Goal: Information Seeking & Learning: Compare options

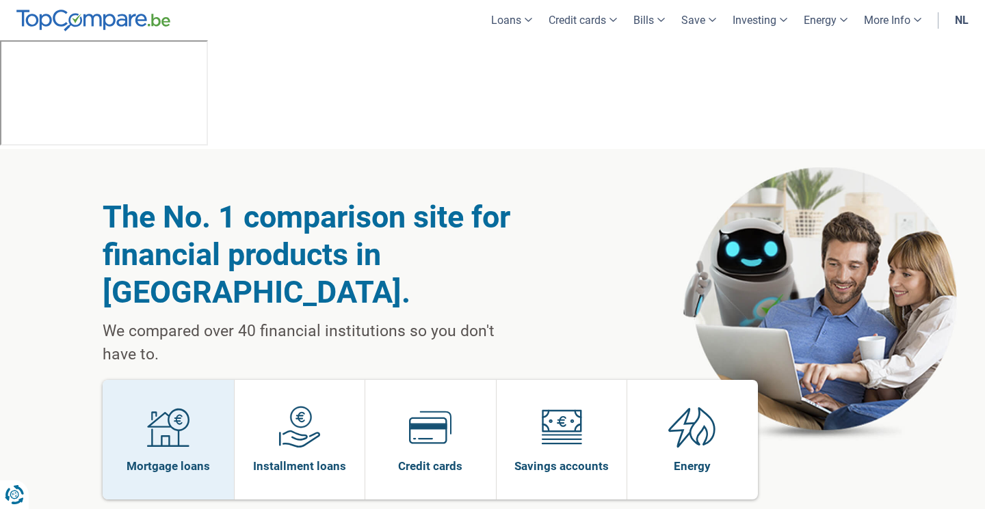
click at [178, 406] on img at bounding box center [168, 427] width 42 height 42
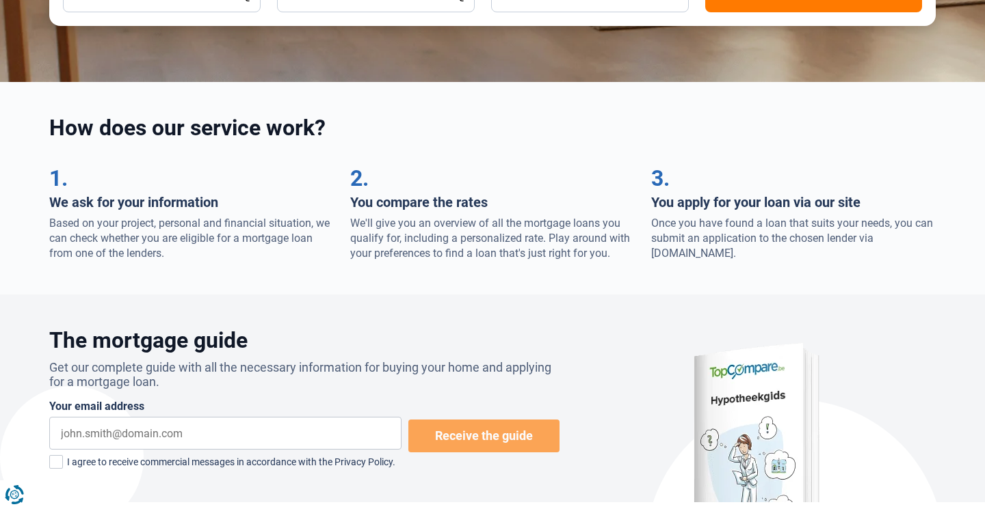
scroll to position [48, 0]
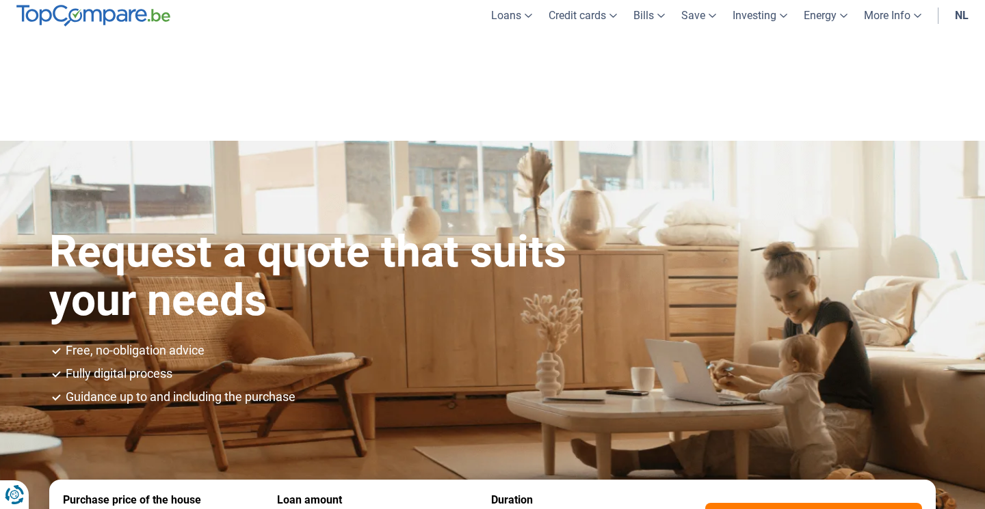
click at [101, 21] on img at bounding box center [93, 16] width 154 height 22
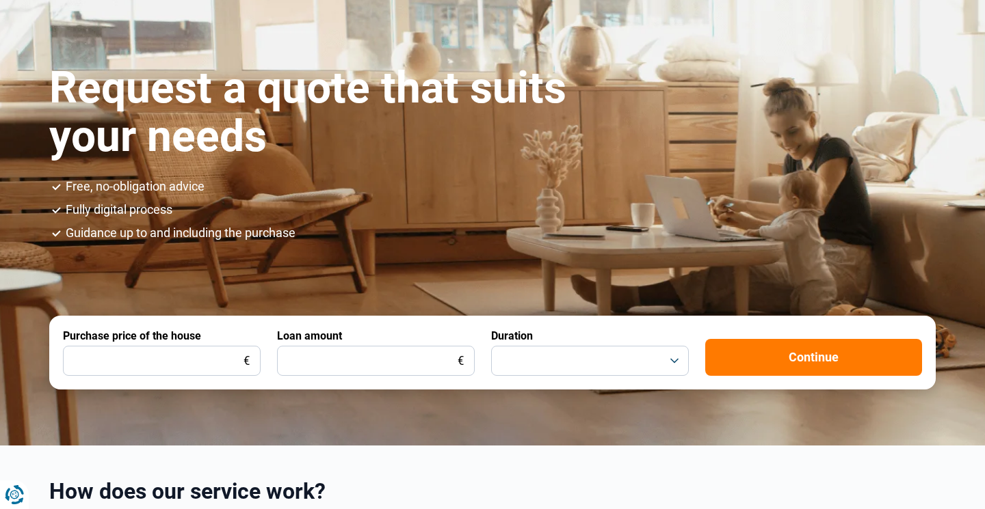
scroll to position [226, 0]
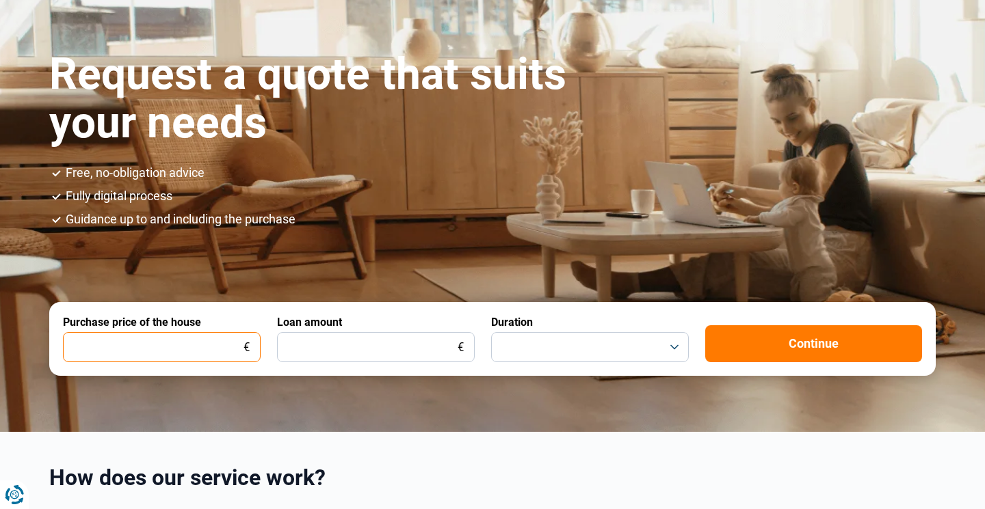
click at [213, 332] on input "Purchase price of the house" at bounding box center [162, 347] width 198 height 30
type input "300"
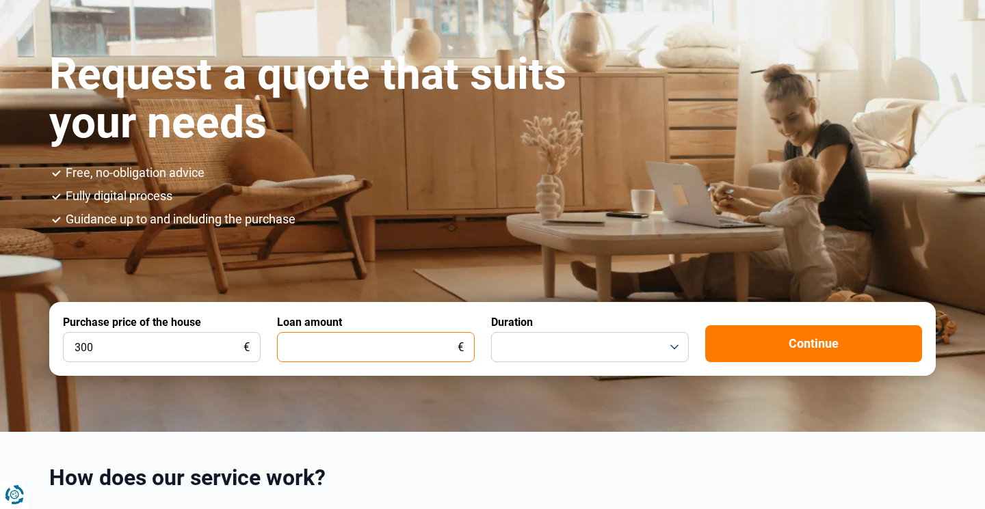
click at [356, 332] on input "Loan amount" at bounding box center [376, 347] width 198 height 30
type input "300"
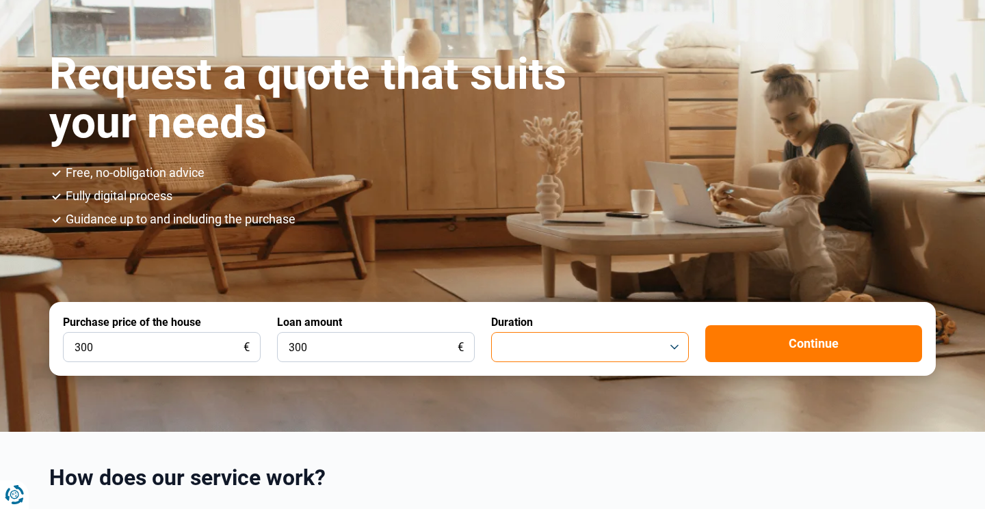
click at [610, 332] on button "button" at bounding box center [590, 347] width 198 height 30
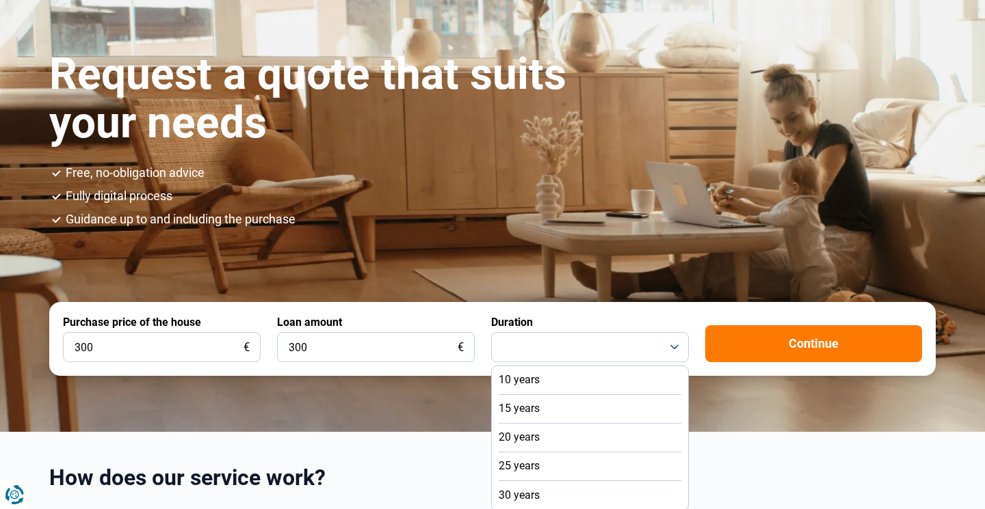
click at [572, 367] on li "10 years" at bounding box center [590, 381] width 183 height 29
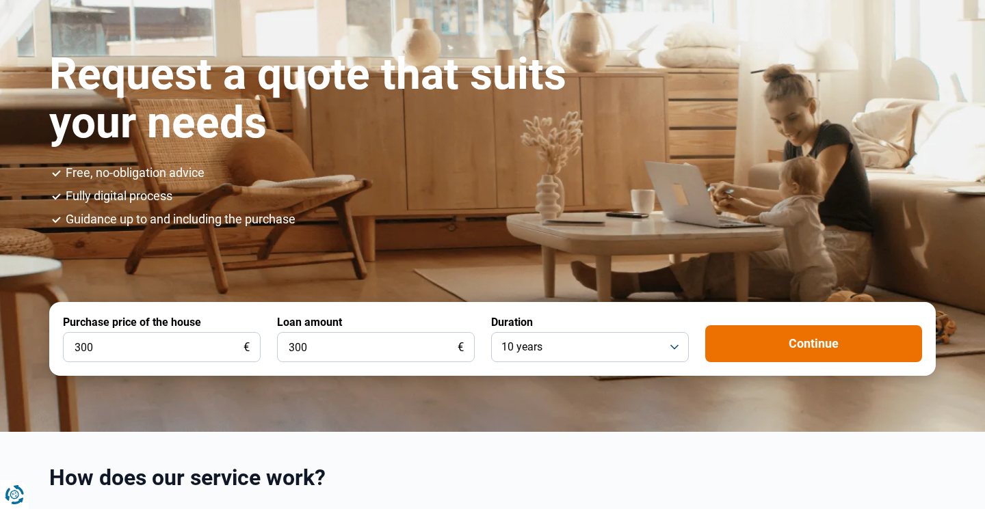
click at [731, 326] on button "Continue" at bounding box center [813, 344] width 217 height 37
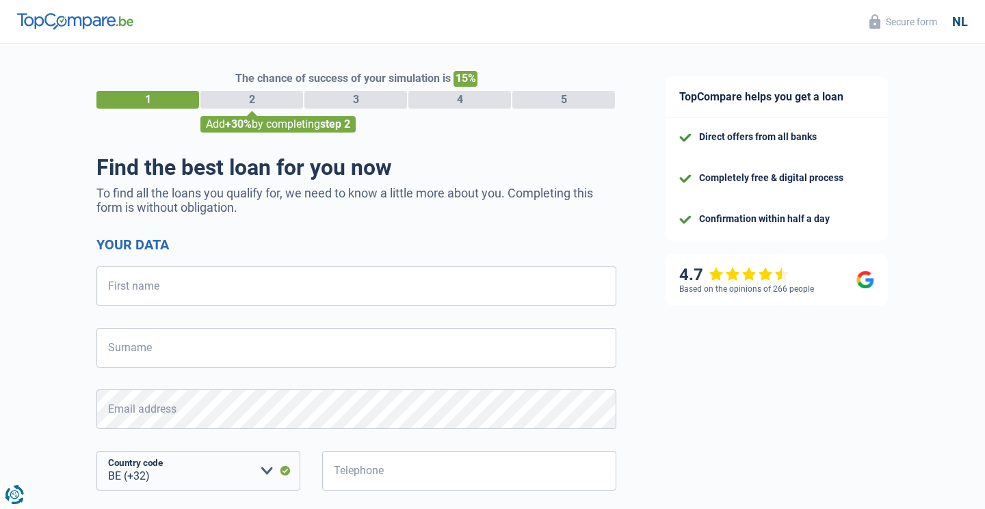
select select "32"
click at [114, 18] on img at bounding box center [75, 21] width 116 height 16
click at [98, 22] on img at bounding box center [75, 21] width 116 height 16
click at [82, 18] on img at bounding box center [75, 21] width 116 height 16
click at [97, 20] on img at bounding box center [75, 21] width 116 height 16
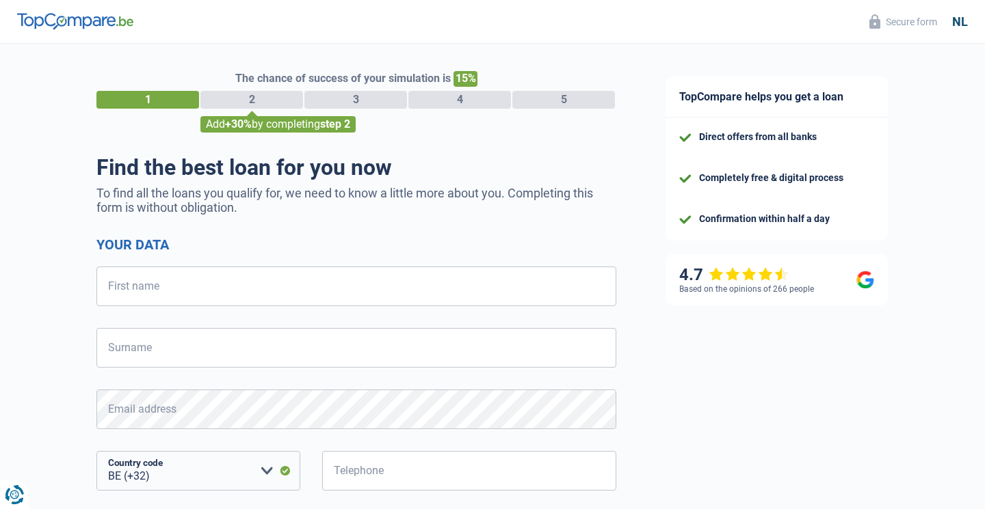
click at [72, 26] on img at bounding box center [75, 21] width 116 height 16
click at [70, 21] on img at bounding box center [75, 21] width 116 height 16
click at [155, 25] on header "Secure form nl" at bounding box center [492, 22] width 985 height 44
click at [109, 20] on img at bounding box center [75, 21] width 116 height 16
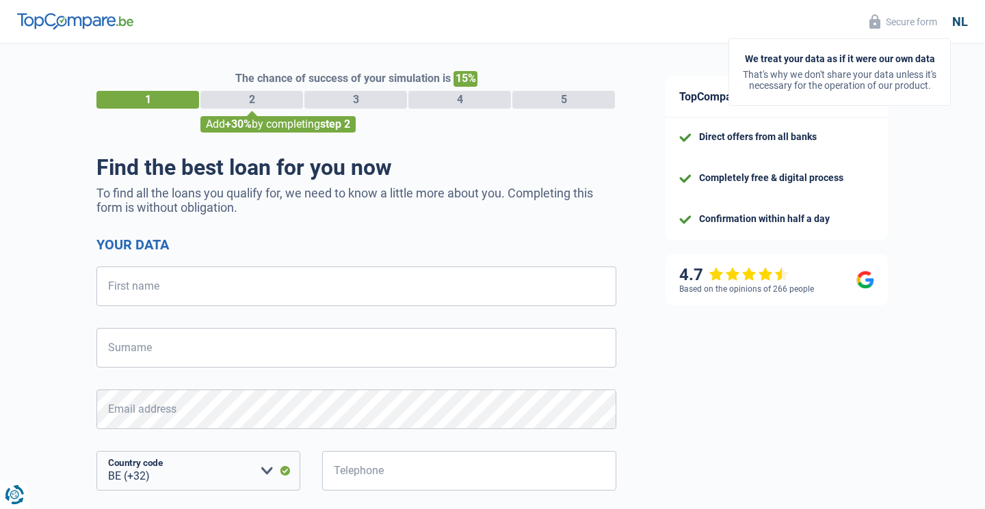
click at [929, 25] on font "Secure form" at bounding box center [911, 21] width 51 height 11
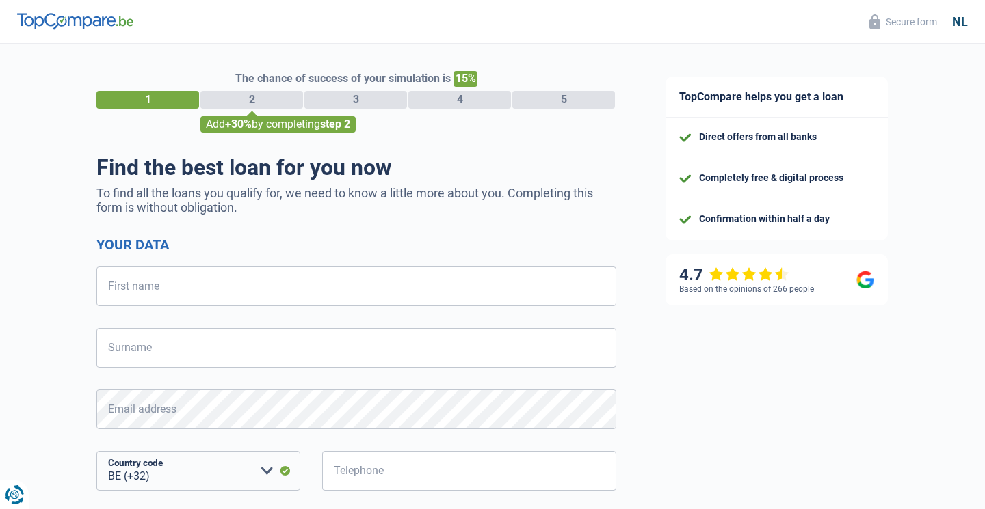
click at [92, 14] on img at bounding box center [75, 21] width 116 height 16
click at [72, 23] on img at bounding box center [75, 21] width 116 height 16
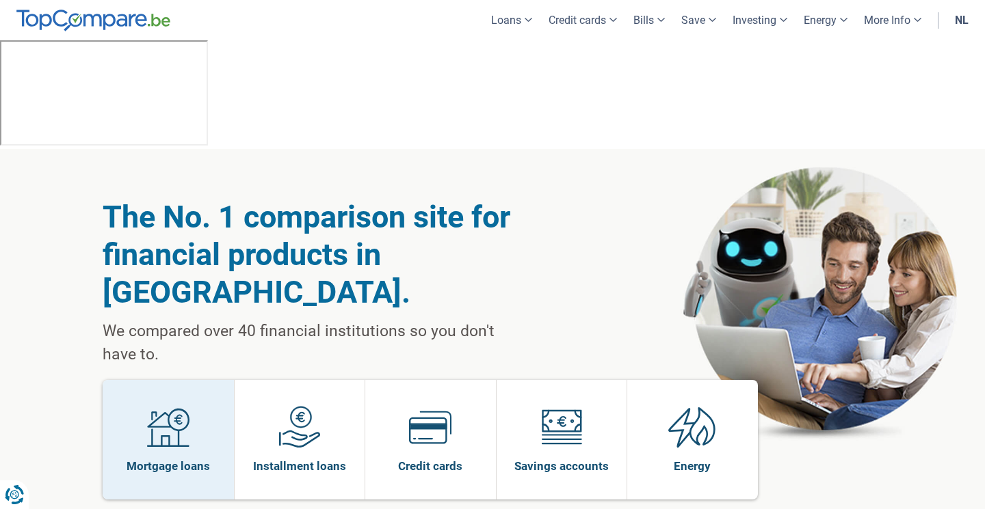
click at [198, 380] on link "Mortgage loans" at bounding box center [168, 440] width 131 height 120
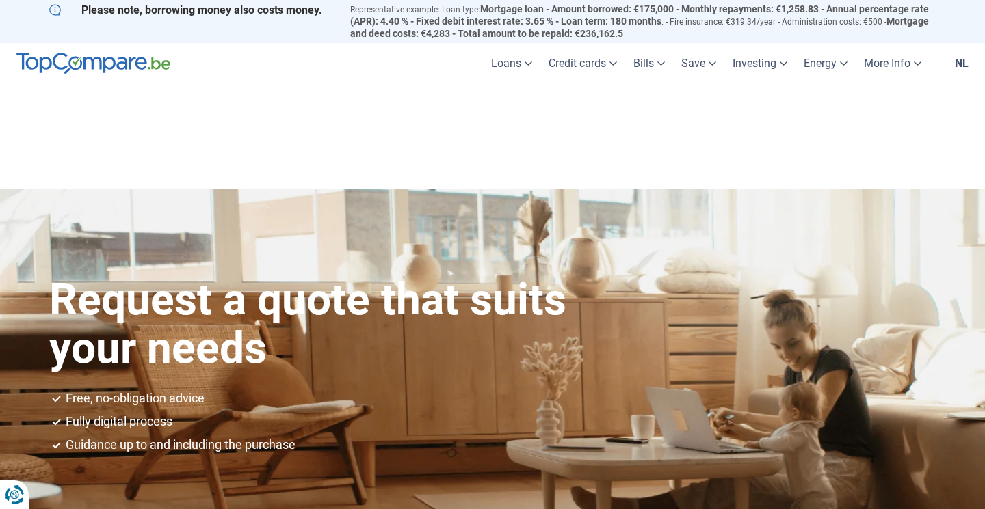
click at [110, 56] on img at bounding box center [93, 64] width 154 height 22
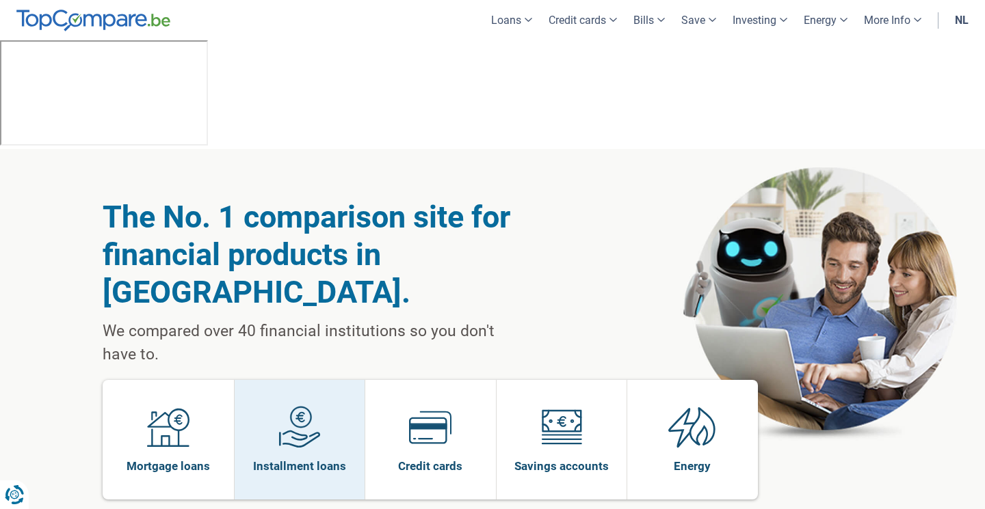
click at [322, 380] on link "Installment loans" at bounding box center [300, 440] width 131 height 120
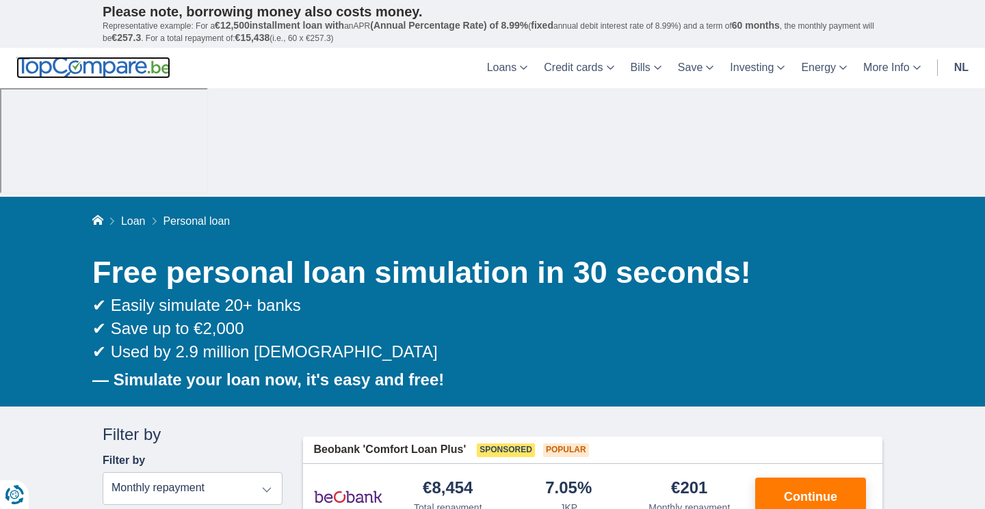
click at [105, 73] on img at bounding box center [93, 68] width 154 height 22
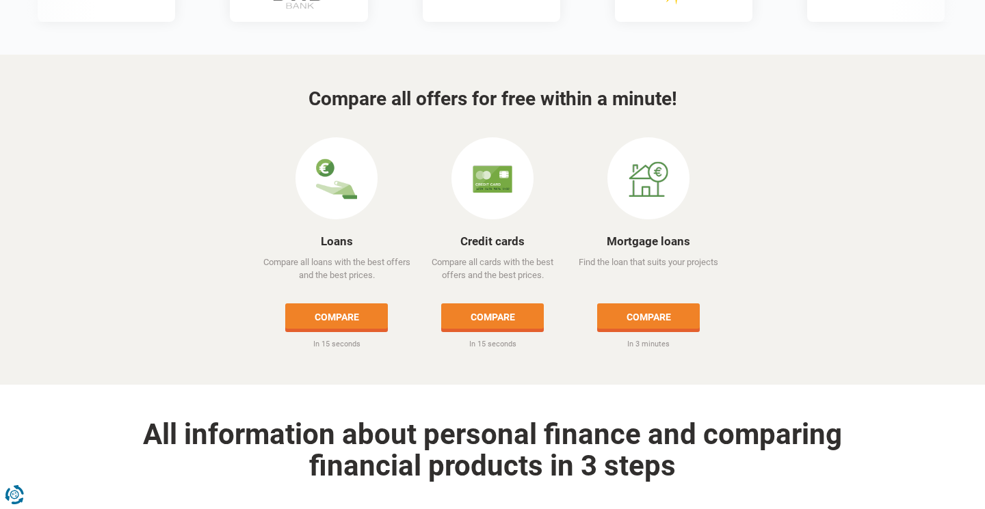
scroll to position [562, 0]
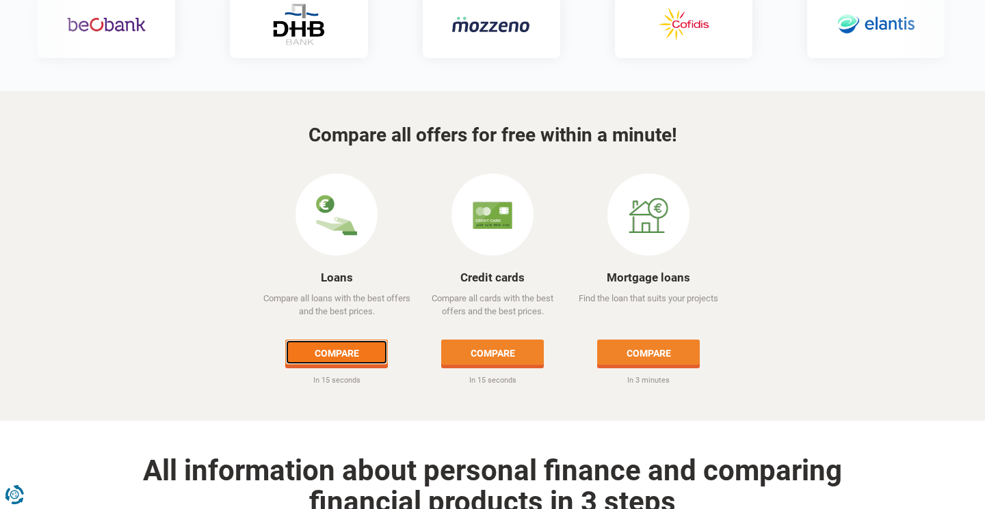
click at [360, 340] on link "Compare" at bounding box center [336, 352] width 103 height 25
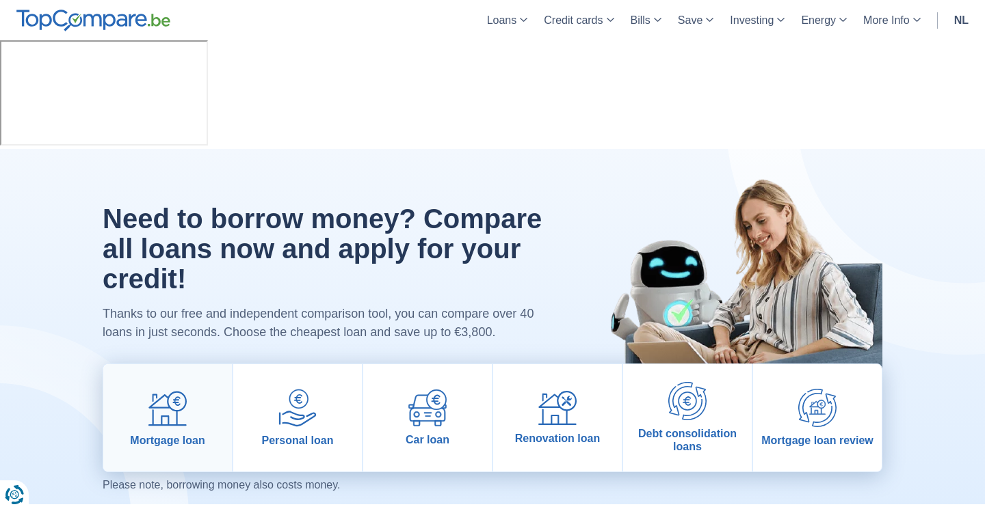
click at [157, 365] on link "Mortgage loan" at bounding box center [167, 418] width 129 height 107
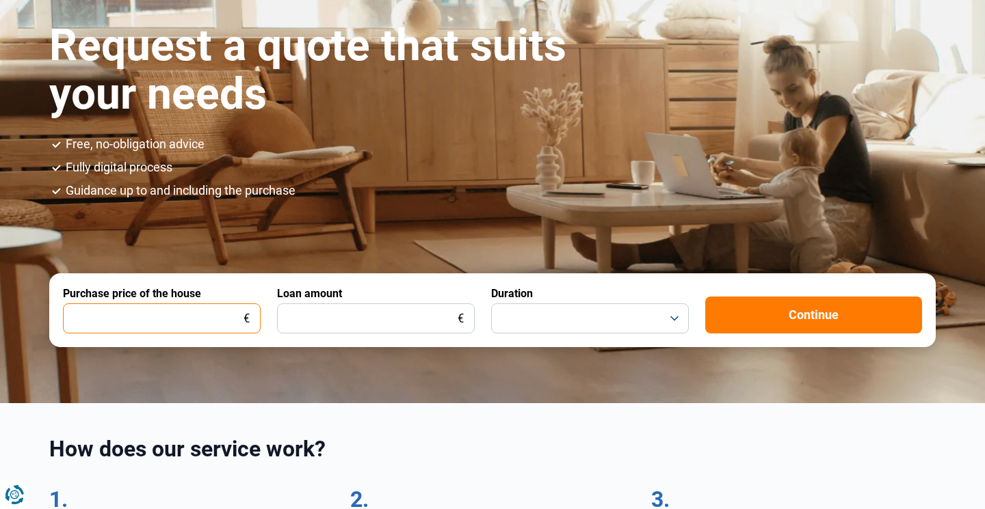
click at [111, 311] on input "Purchase price of the house" at bounding box center [162, 319] width 198 height 30
type input "300.444"
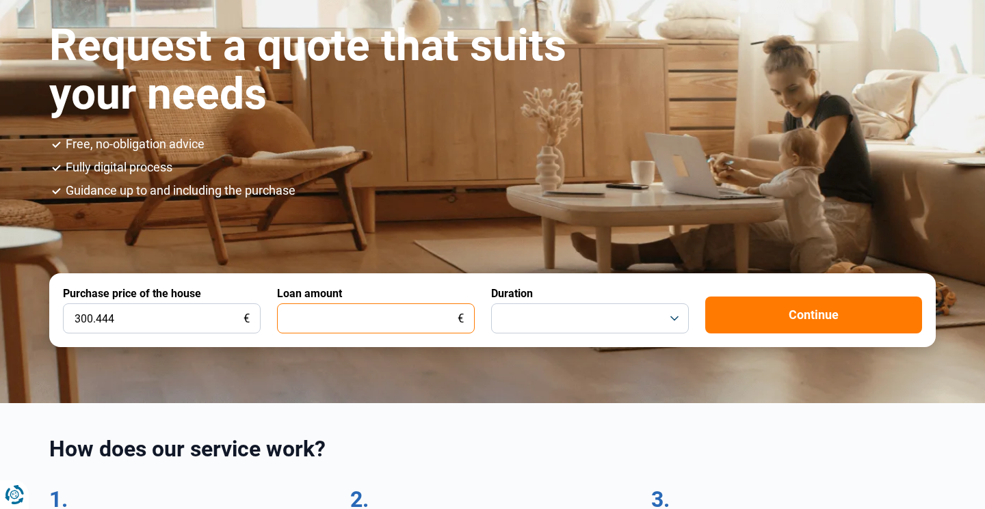
click at [324, 322] on input "Loan amount" at bounding box center [376, 319] width 198 height 30
type input "300"
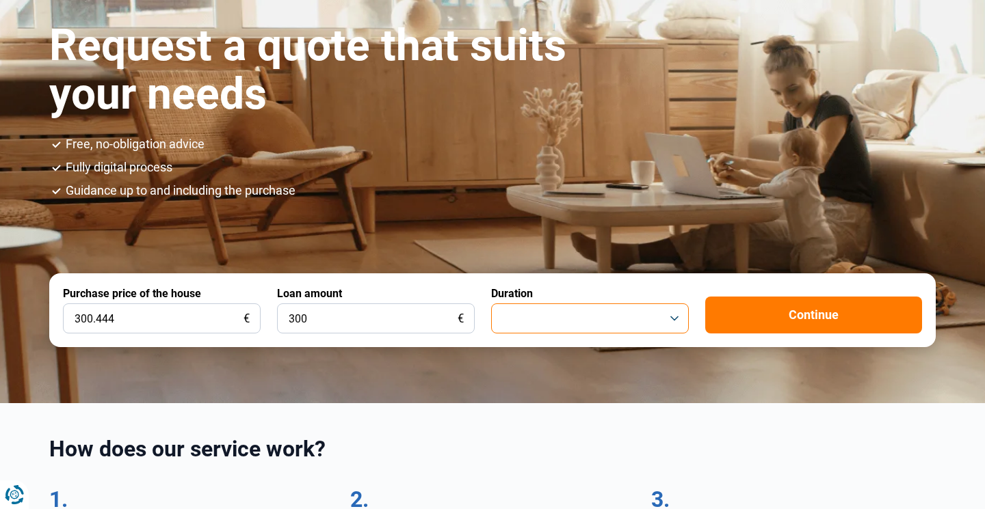
click at [499, 333] on button "button" at bounding box center [590, 319] width 198 height 30
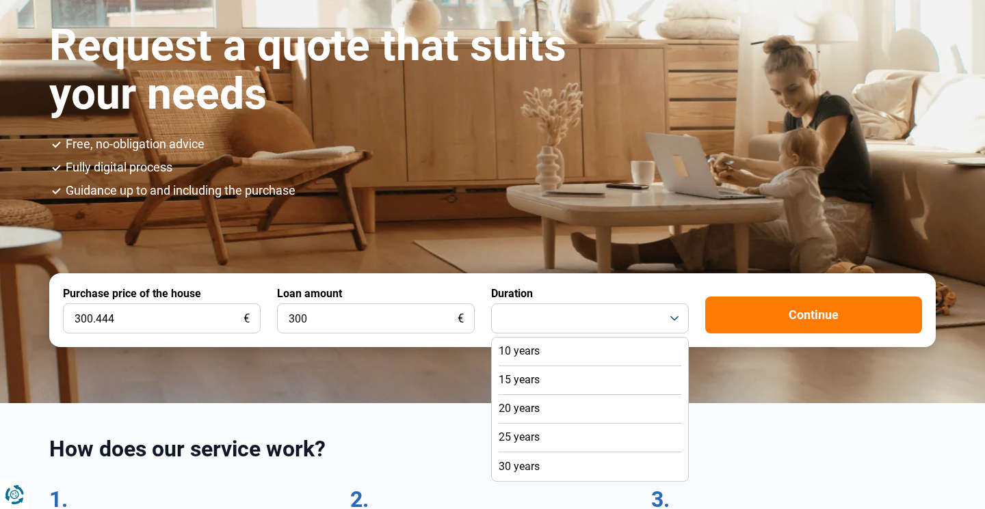
click at [555, 378] on li "15 years" at bounding box center [590, 381] width 183 height 29
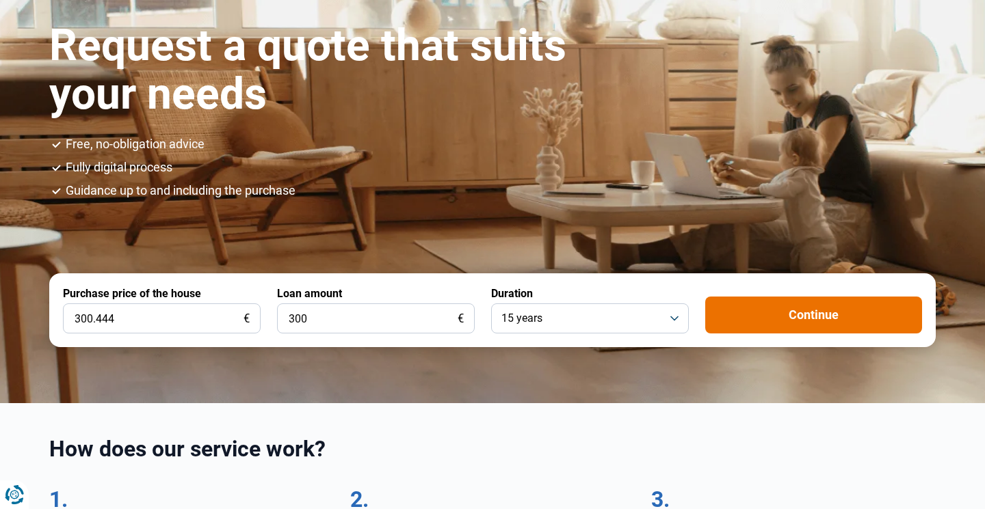
click at [776, 329] on button "Continue" at bounding box center [813, 315] width 217 height 37
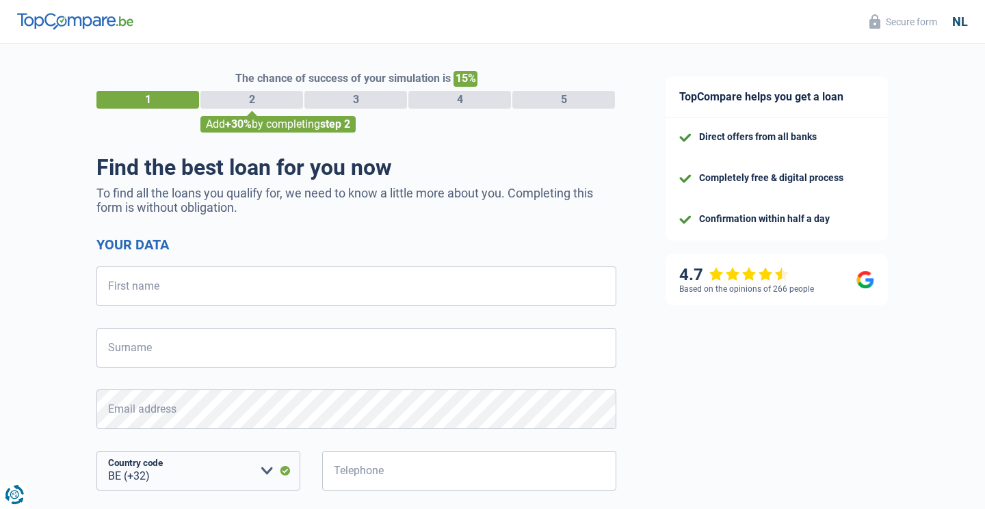
select select "32"
click at [108, 20] on img at bounding box center [75, 21] width 116 height 16
click at [66, 20] on img at bounding box center [75, 21] width 116 height 16
click at [60, 16] on img at bounding box center [75, 21] width 116 height 16
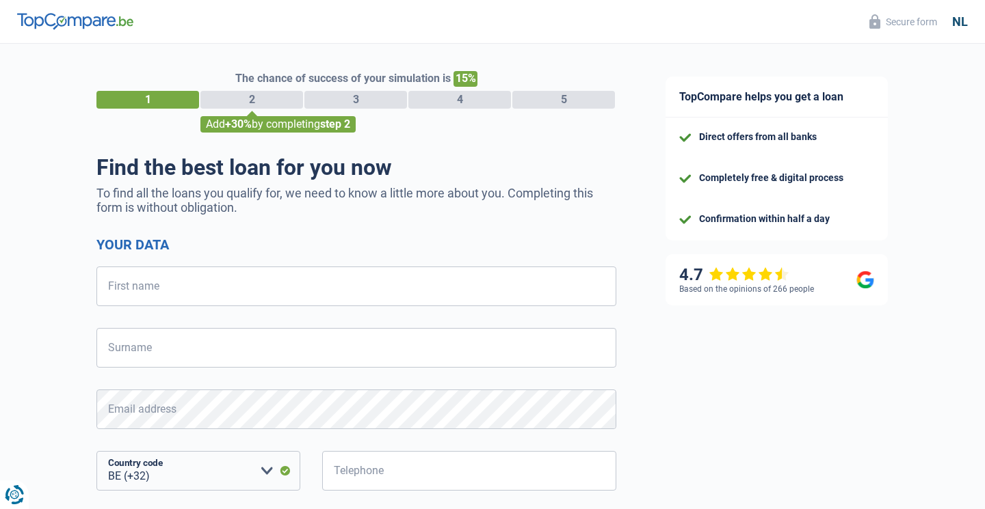
click at [91, 19] on img at bounding box center [75, 21] width 116 height 16
click at [102, 23] on img at bounding box center [75, 21] width 116 height 16
click at [37, 23] on img at bounding box center [75, 21] width 116 height 16
click at [120, 16] on img at bounding box center [75, 21] width 116 height 16
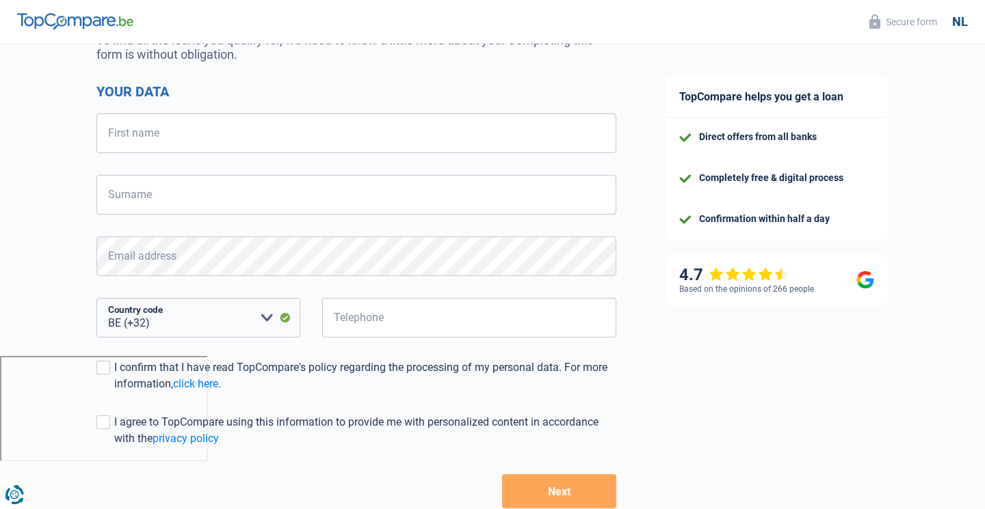
scroll to position [8, 0]
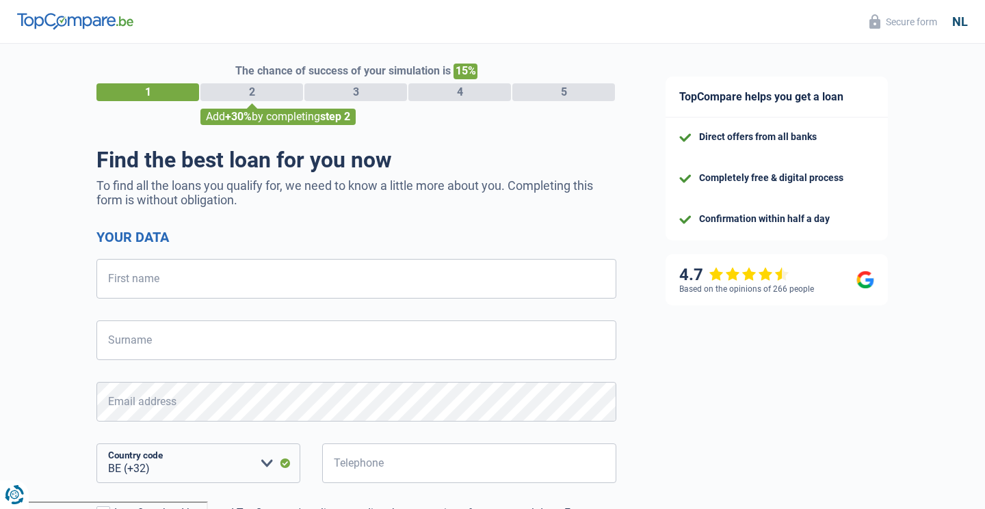
click at [276, 102] on div "The chance of success of your simulation is 15% 1 2 3 4 5 Add +30% by completin…" at bounding box center [356, 95] width 520 height 62
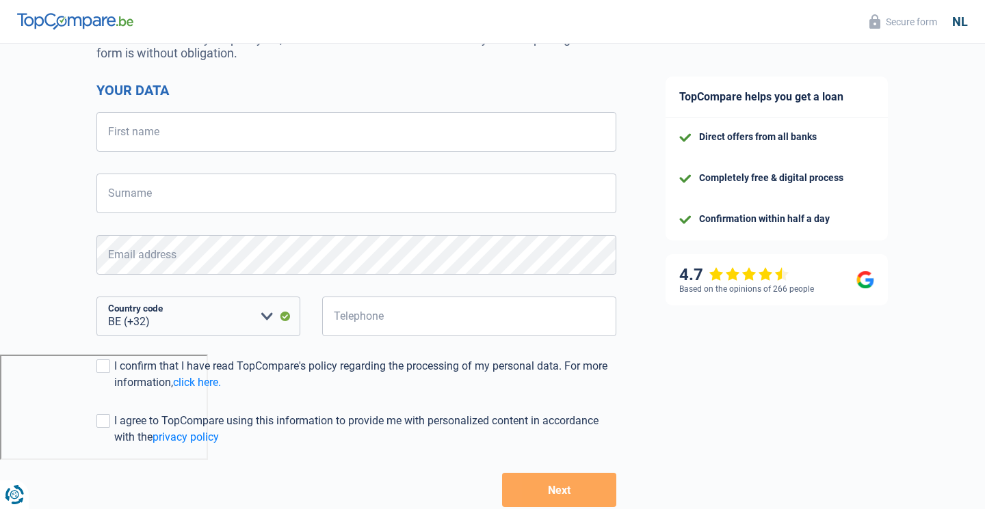
scroll to position [0, 0]
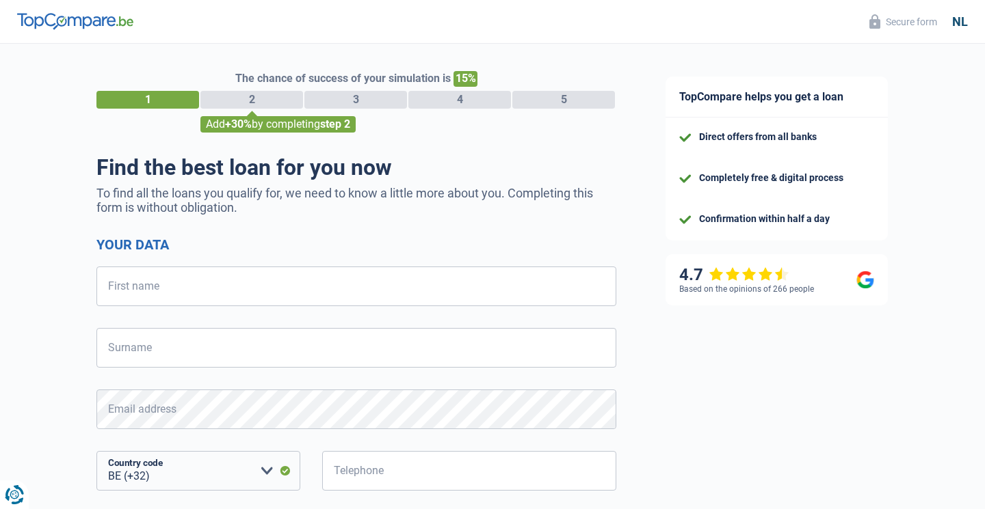
click at [80, 21] on img at bounding box center [75, 21] width 116 height 16
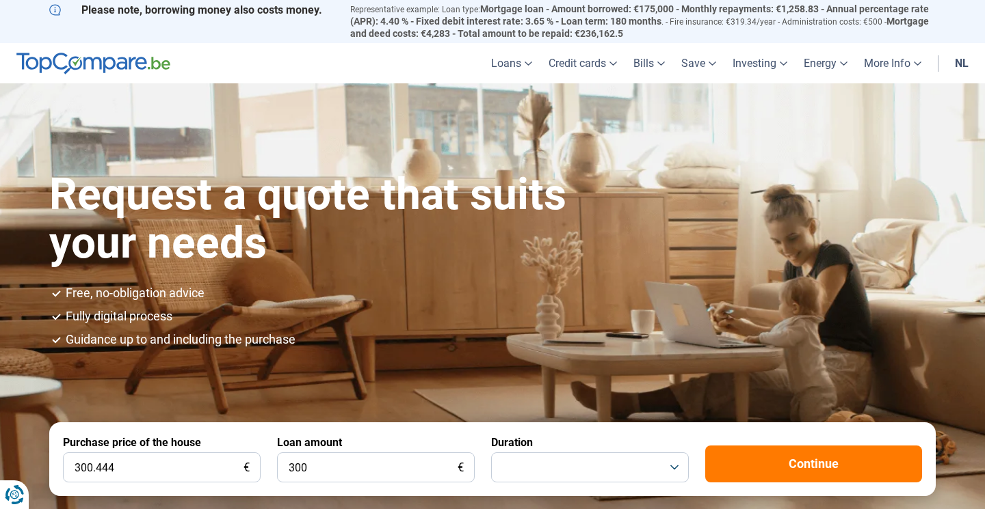
click at [135, 64] on img at bounding box center [93, 64] width 154 height 22
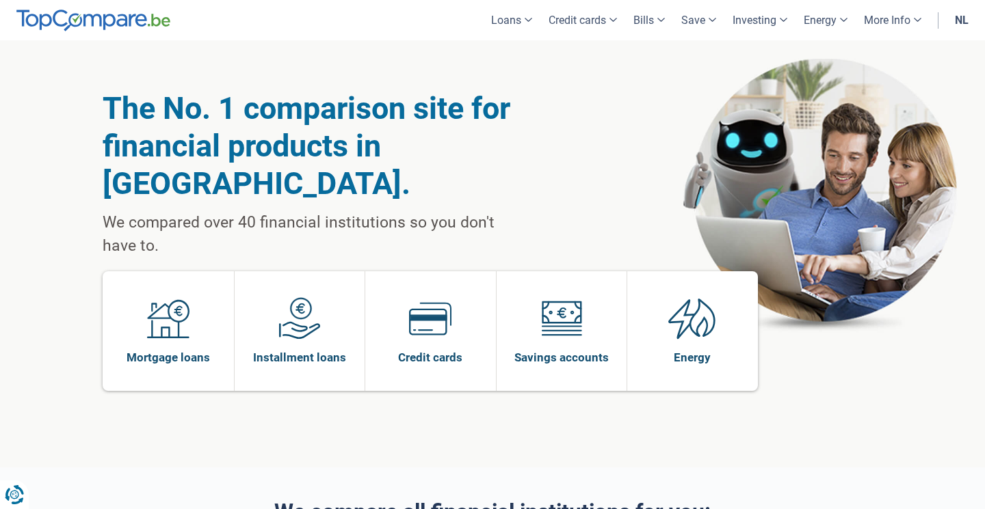
click at [185, 301] on img at bounding box center [168, 318] width 42 height 42
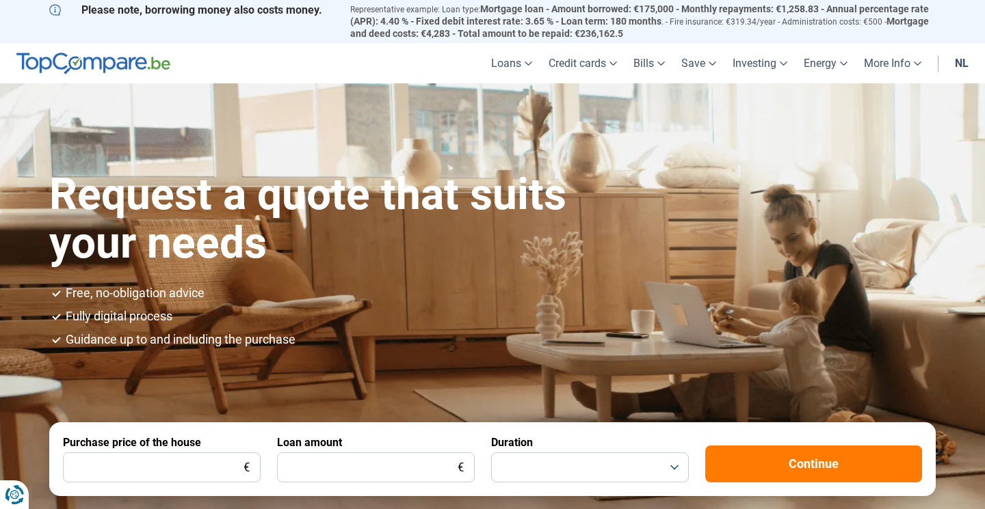
click at [68, 68] on img at bounding box center [93, 64] width 154 height 22
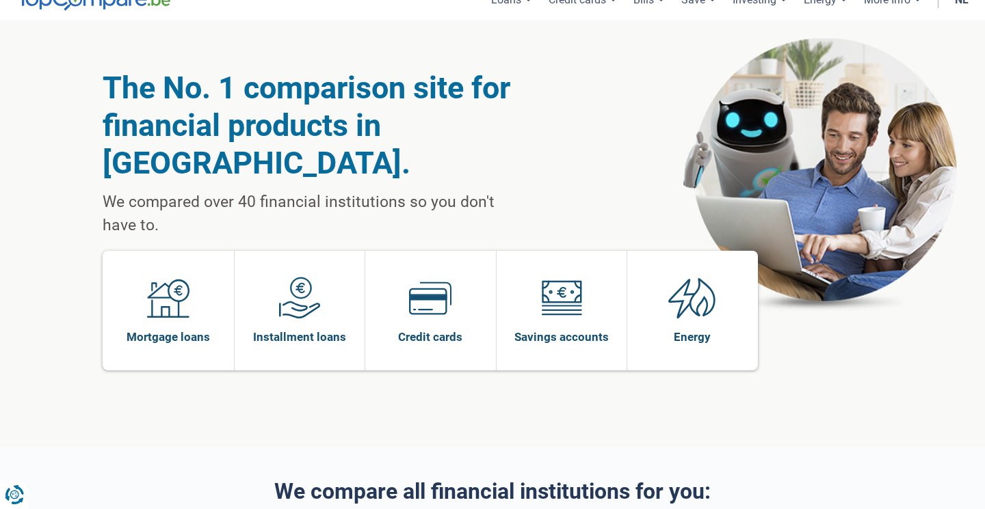
scroll to position [12, 0]
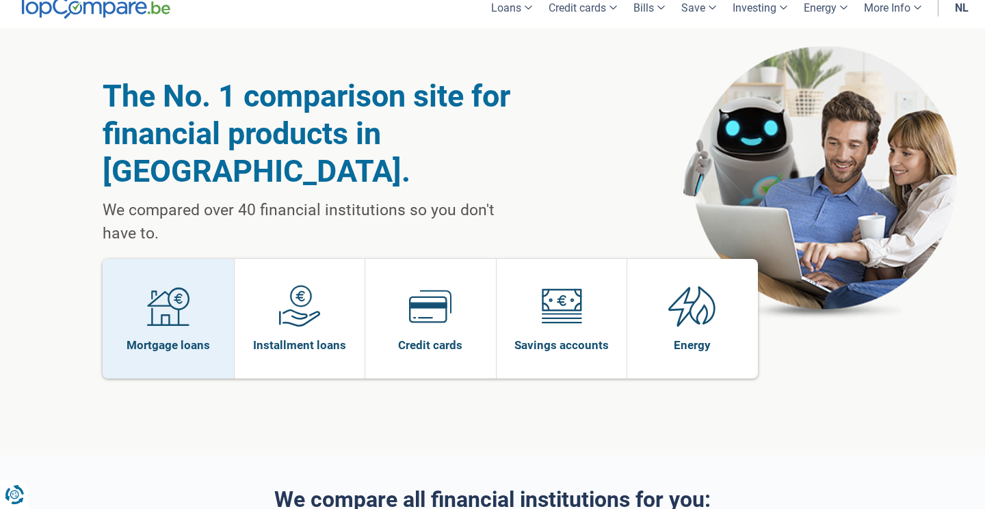
click at [171, 338] on span "Mortgage loans" at bounding box center [168, 345] width 83 height 15
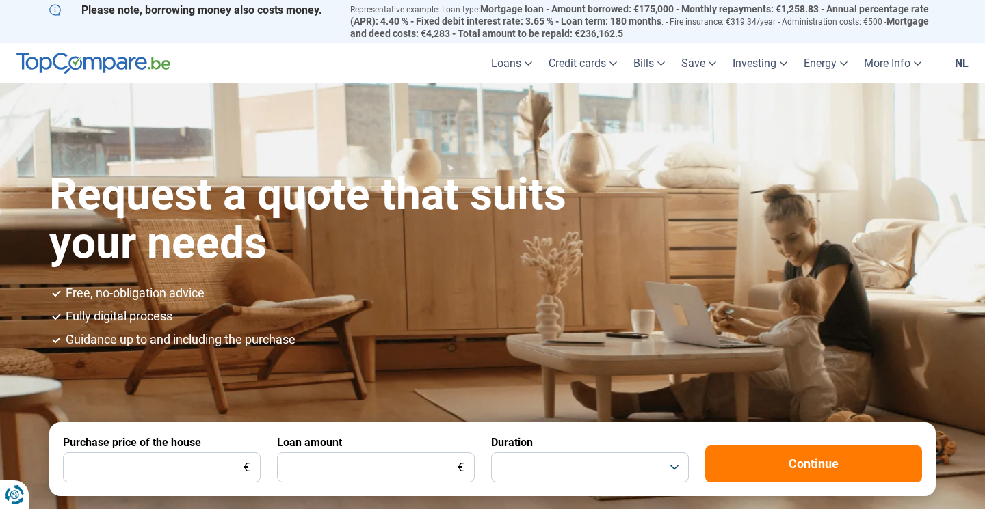
click at [161, 67] on img at bounding box center [93, 64] width 154 height 22
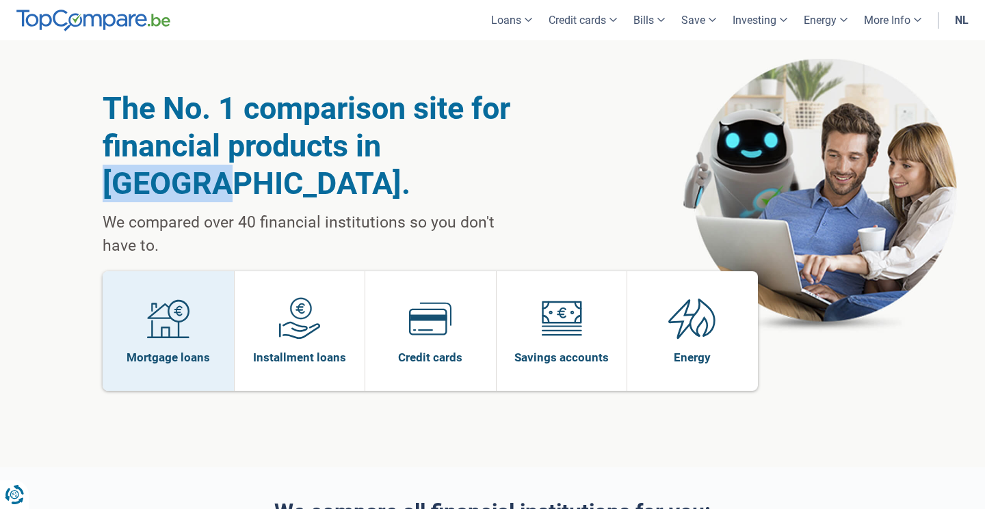
click at [189, 297] on img at bounding box center [168, 318] width 42 height 42
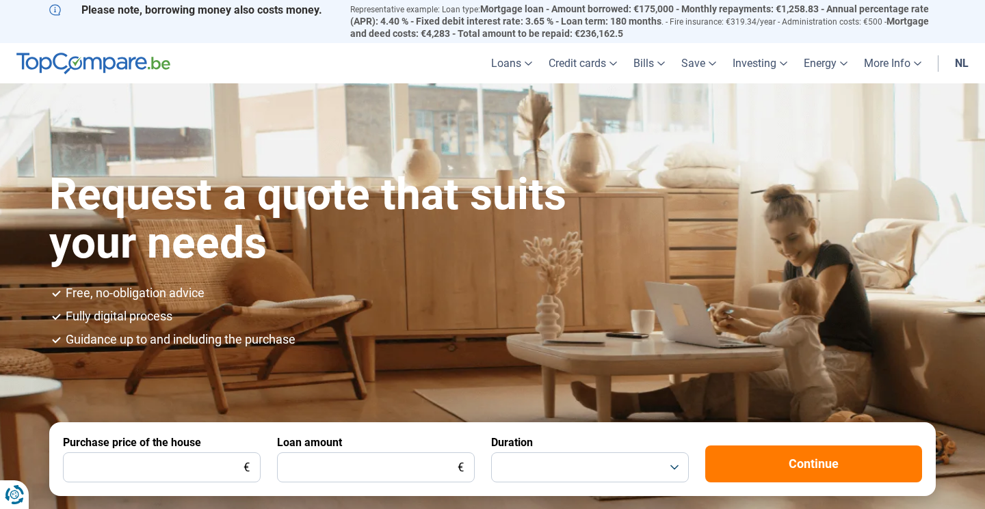
click at [161, 64] on img at bounding box center [93, 64] width 154 height 22
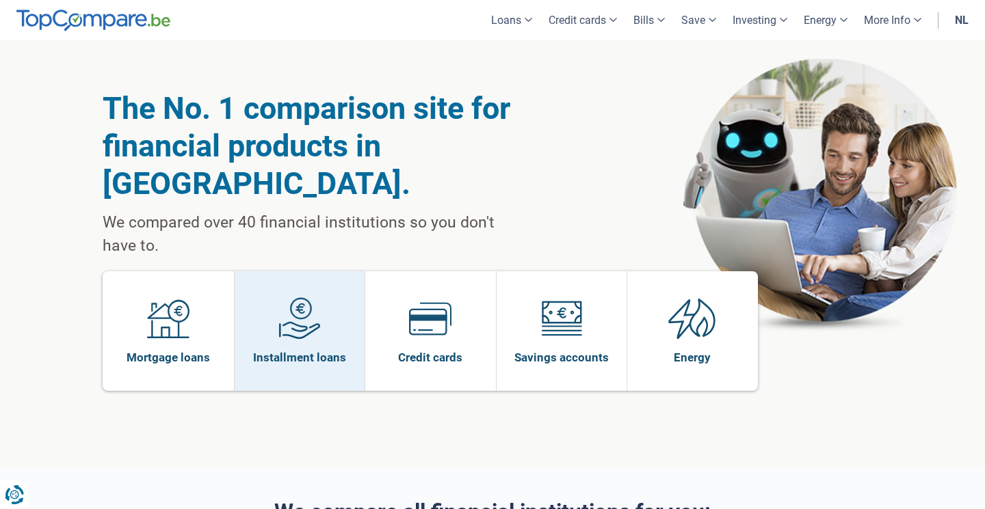
click at [321, 287] on link "Installment loans" at bounding box center [300, 332] width 131 height 120
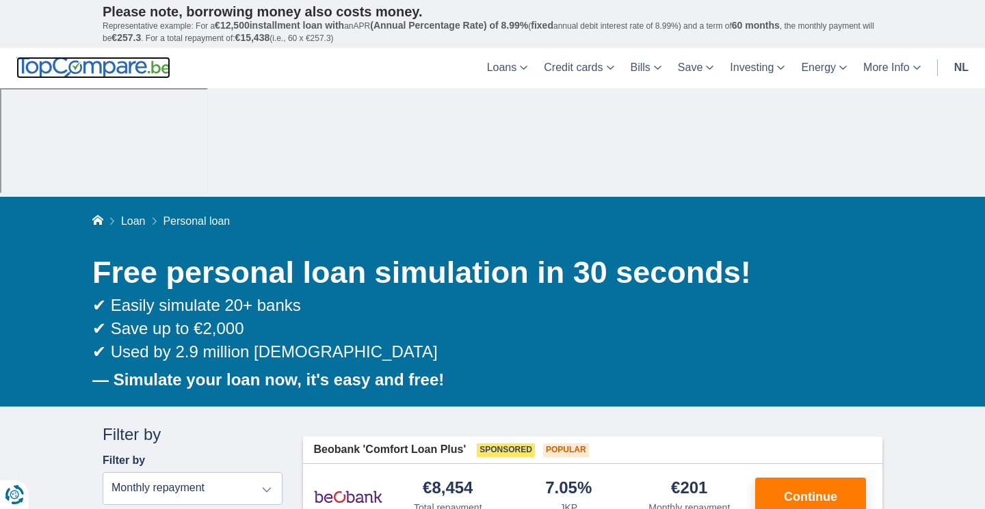
click at [145, 71] on img at bounding box center [93, 68] width 154 height 22
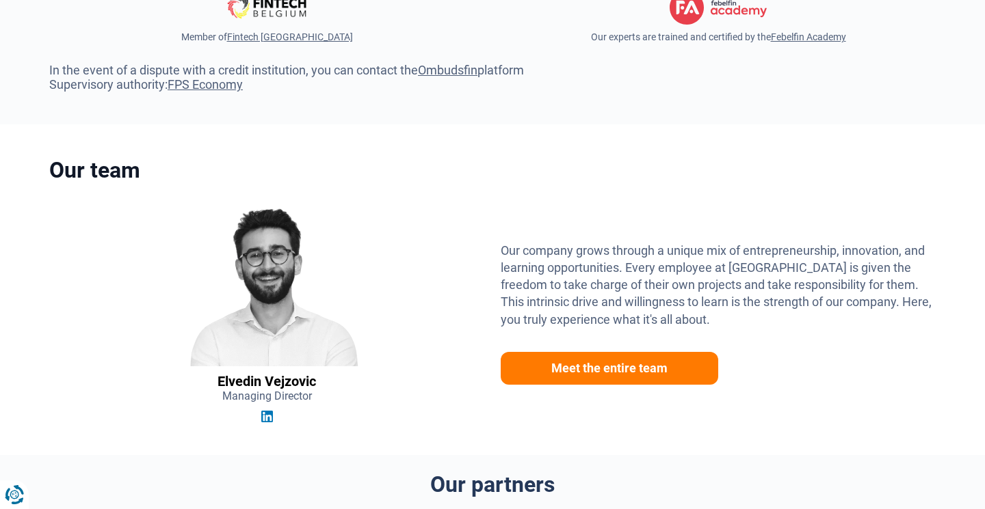
scroll to position [3700, 0]
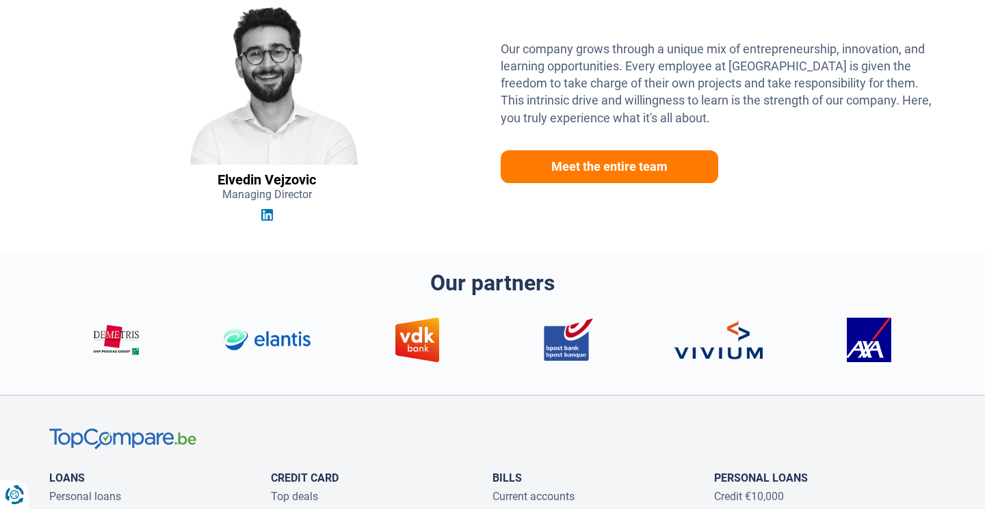
click at [274, 110] on img at bounding box center [266, 84] width 219 height 162
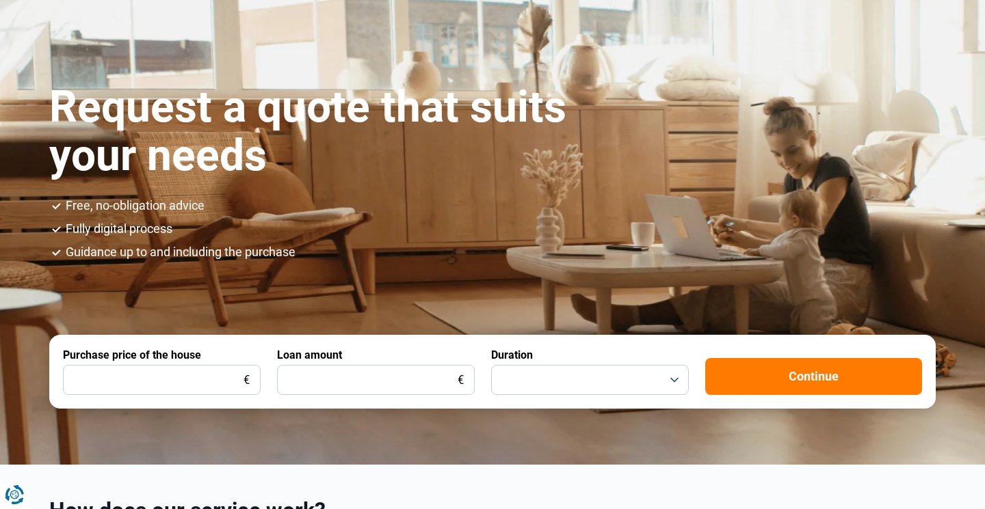
scroll to position [0, 0]
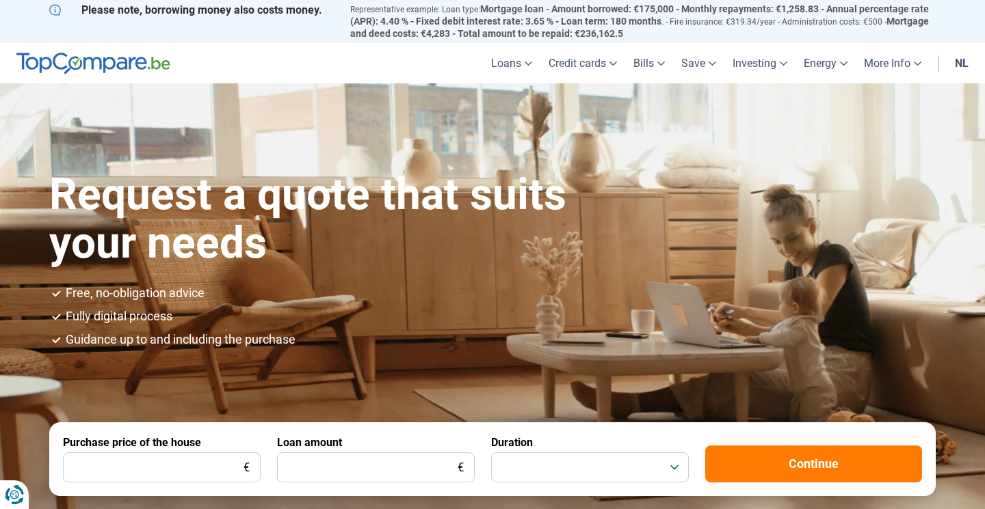
click at [149, 67] on img at bounding box center [93, 64] width 154 height 22
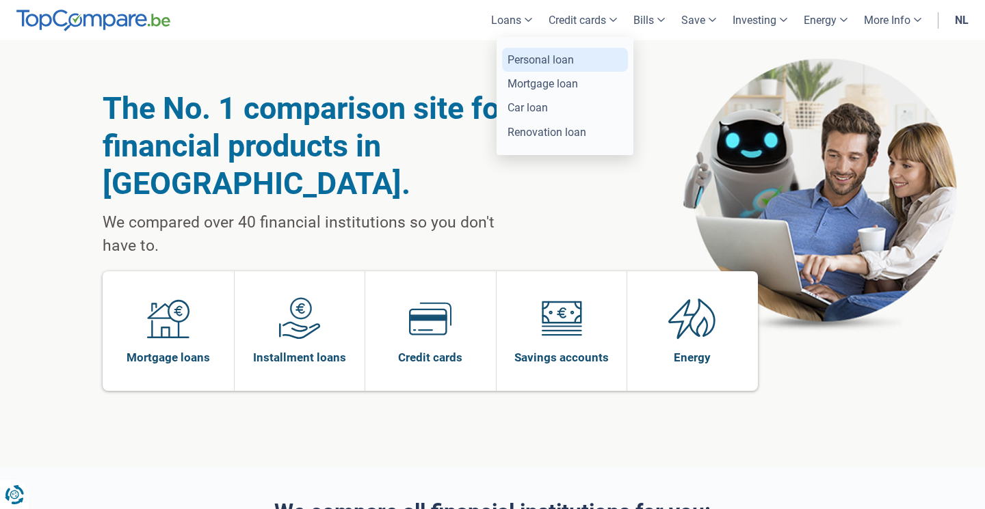
click at [553, 56] on font "Personal loan" at bounding box center [540, 59] width 66 height 13
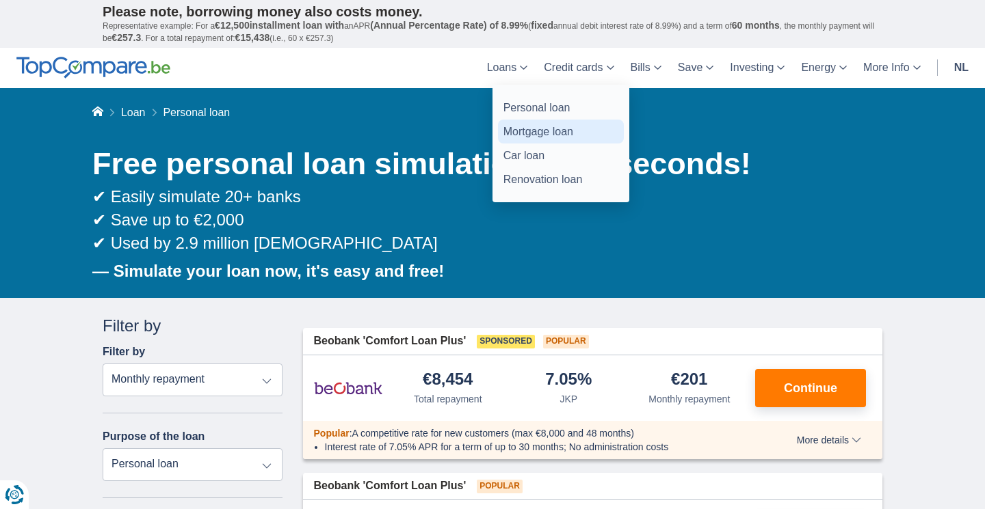
click at [535, 128] on font "Mortgage loan" at bounding box center [538, 132] width 70 height 12
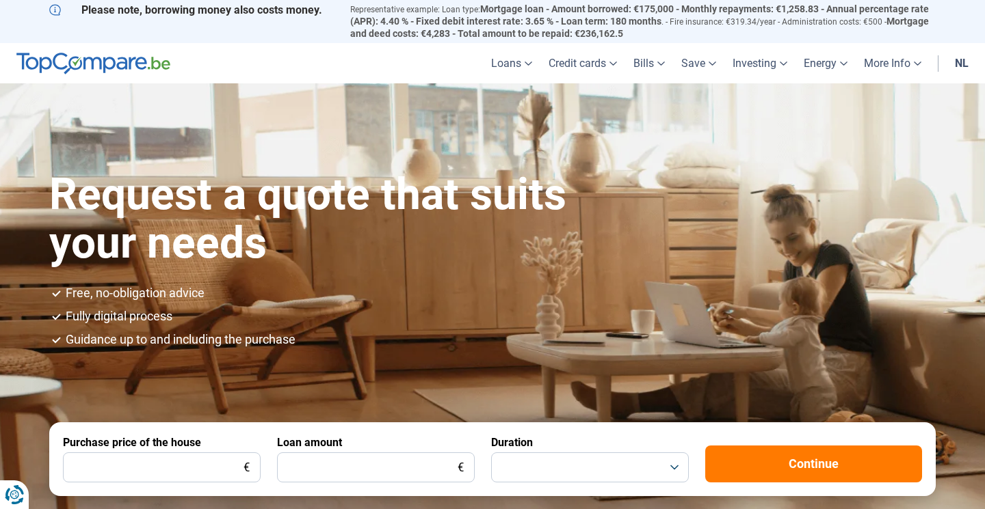
click at [109, 55] on img at bounding box center [93, 64] width 154 height 22
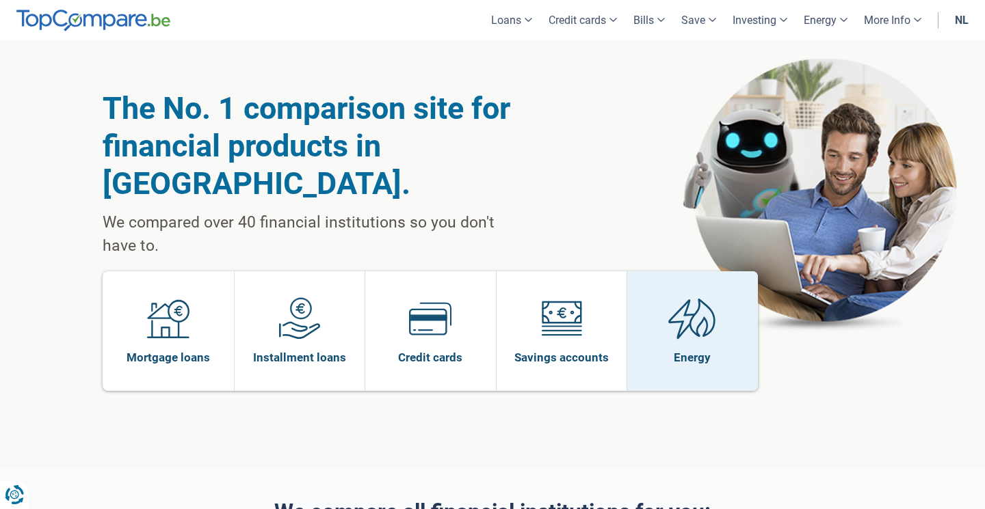
click at [684, 297] on img at bounding box center [692, 318] width 48 height 42
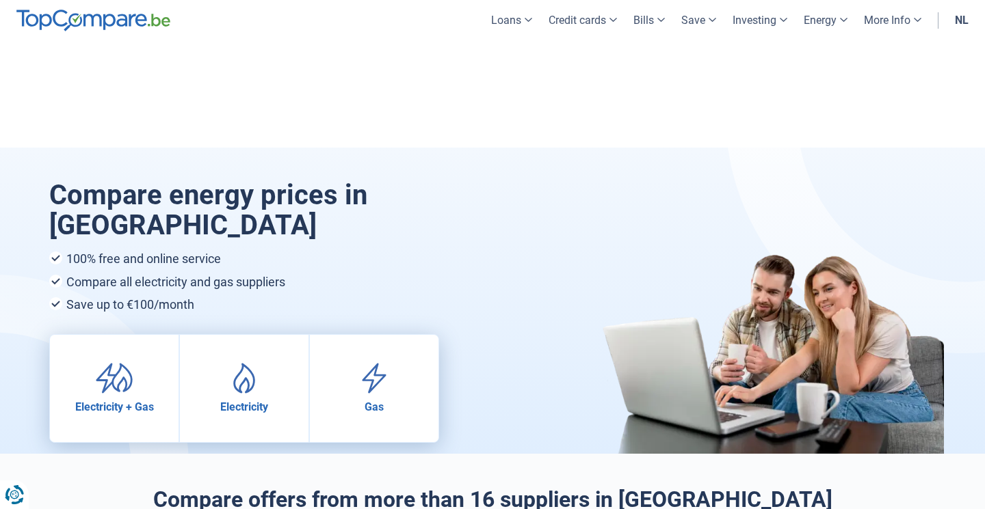
click at [101, 15] on img at bounding box center [93, 21] width 154 height 22
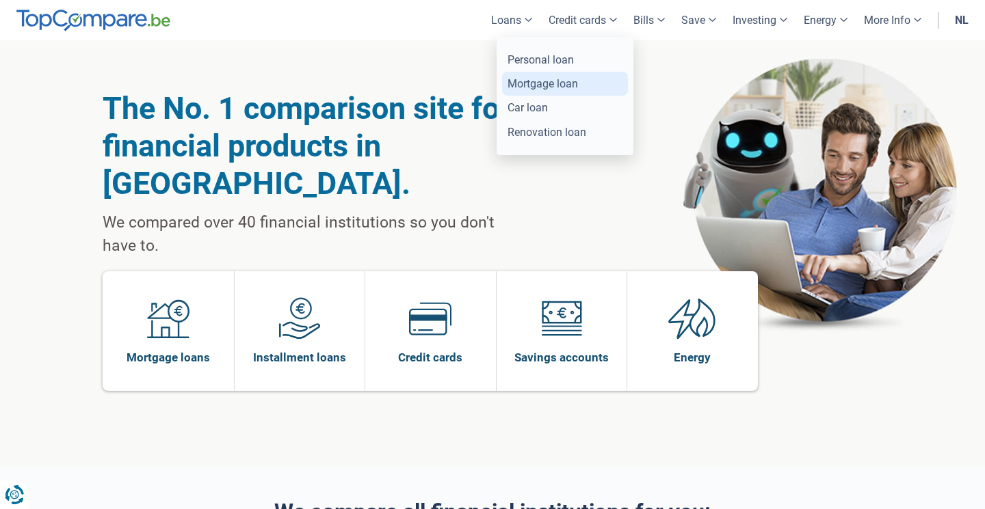
click at [536, 86] on font "Mortgage loan" at bounding box center [542, 83] width 70 height 13
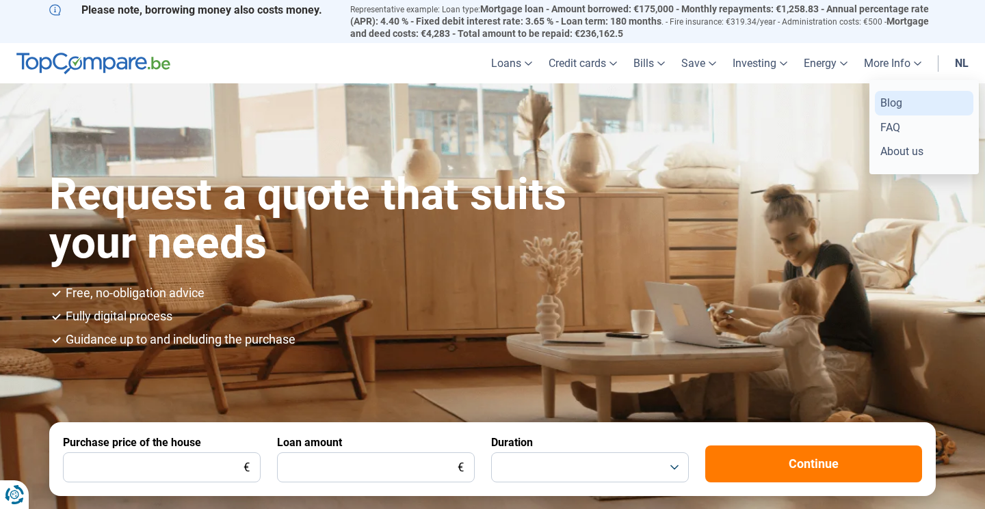
click at [886, 107] on font "Blog" at bounding box center [891, 102] width 22 height 13
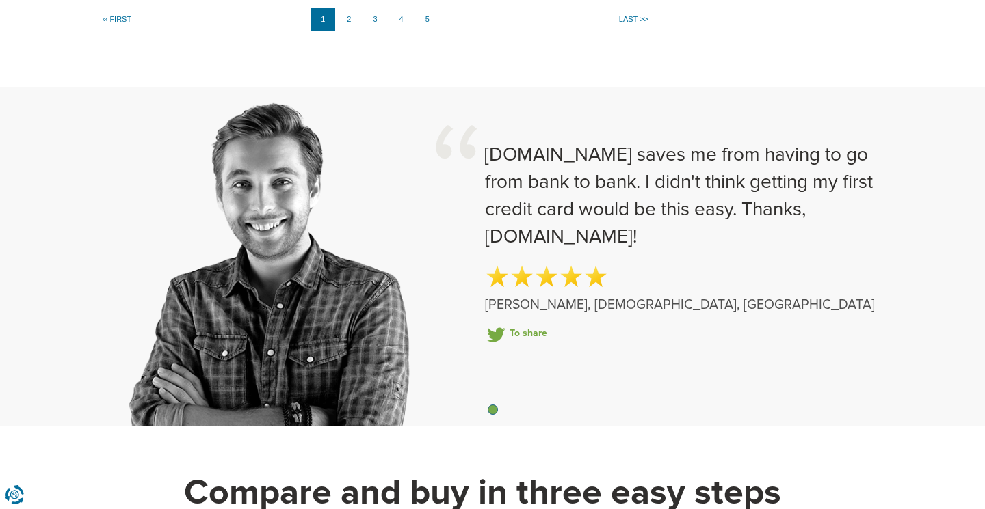
scroll to position [1274, 0]
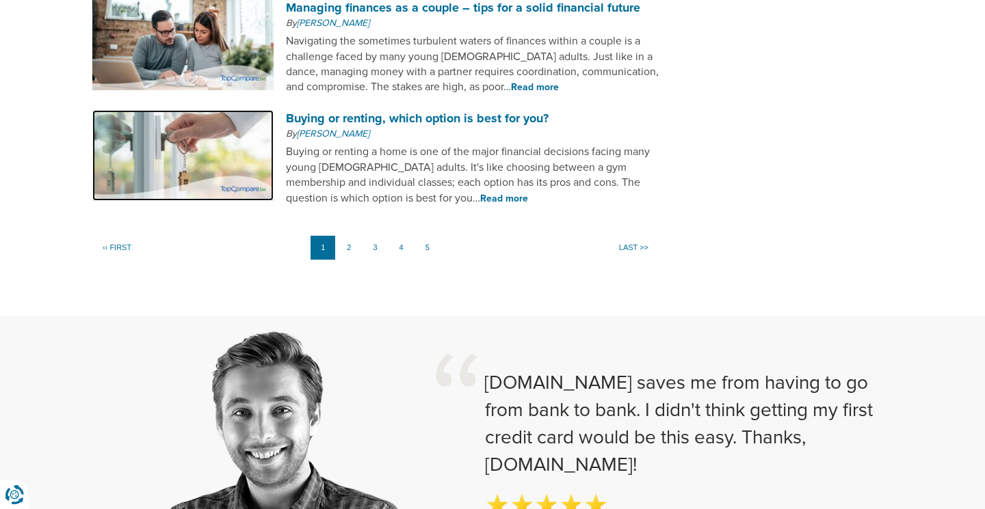
click at [270, 138] on img at bounding box center [182, 155] width 181 height 90
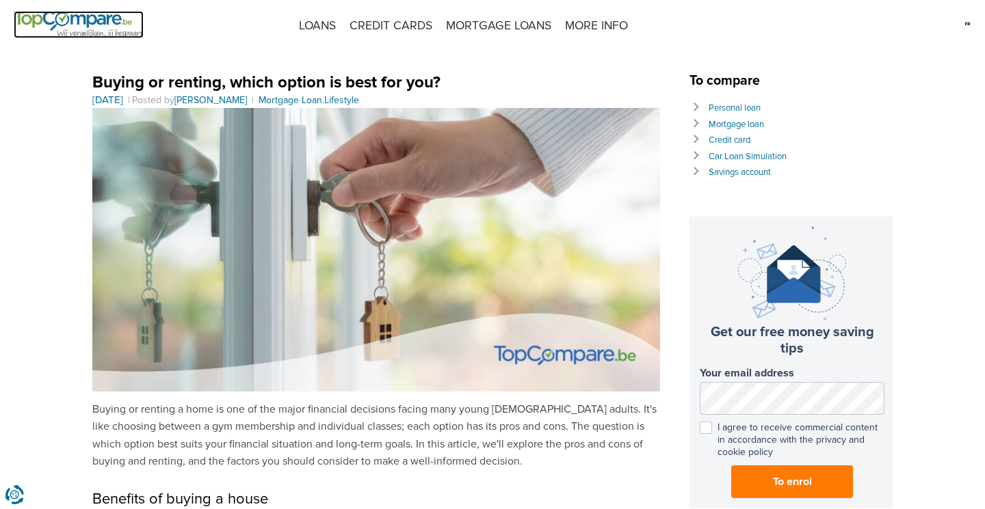
click at [90, 25] on img at bounding box center [79, 24] width 130 height 27
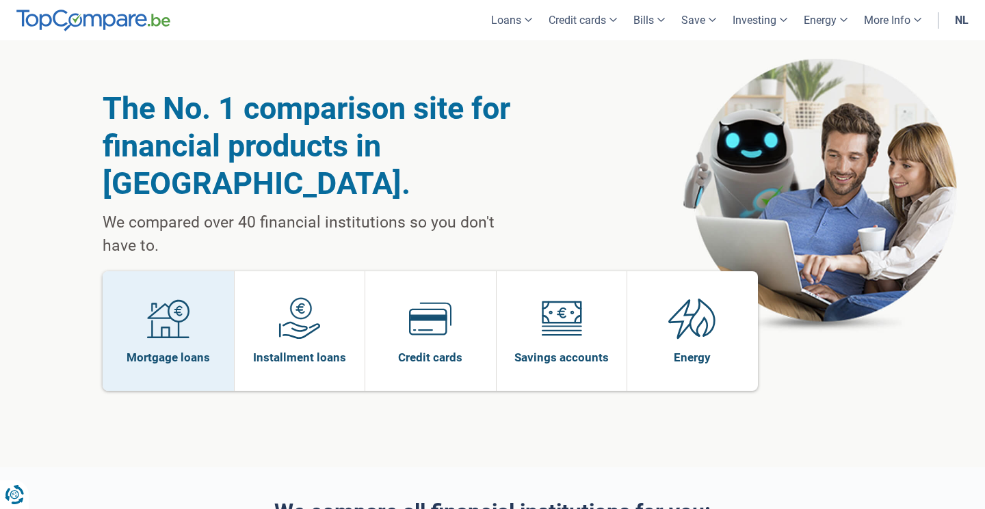
click at [185, 297] on img at bounding box center [168, 318] width 42 height 42
